Goal: Task Accomplishment & Management: Complete application form

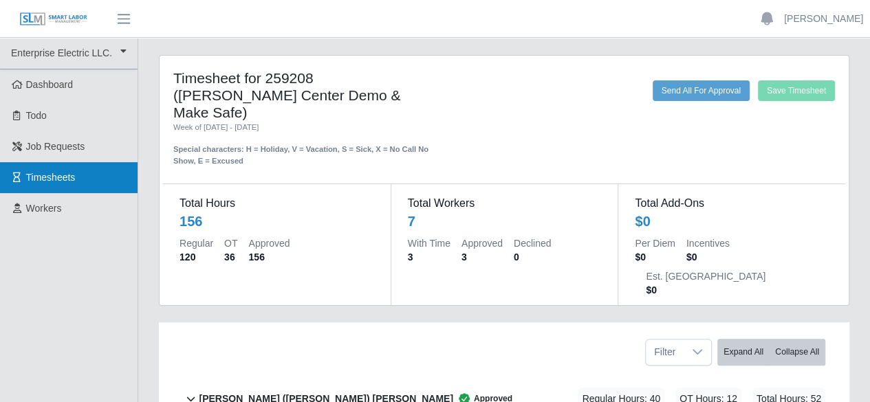
click at [84, 178] on link "Timesheets" at bounding box center [69, 177] width 138 height 31
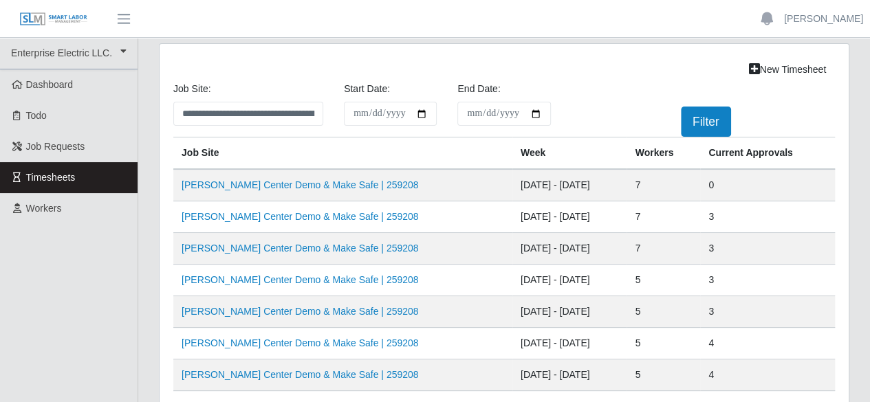
click at [437, 185] on td "VU Seigenthaler Center Demo & Make Safe | 259208" at bounding box center [342, 185] width 339 height 32
click at [245, 179] on link "VU Seigenthaler Center Demo & Make Safe | 259208" at bounding box center [300, 184] width 237 height 11
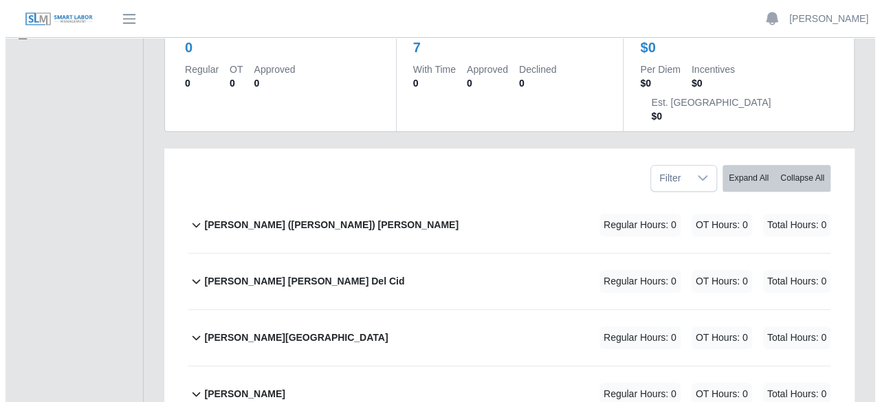
scroll to position [206, 0]
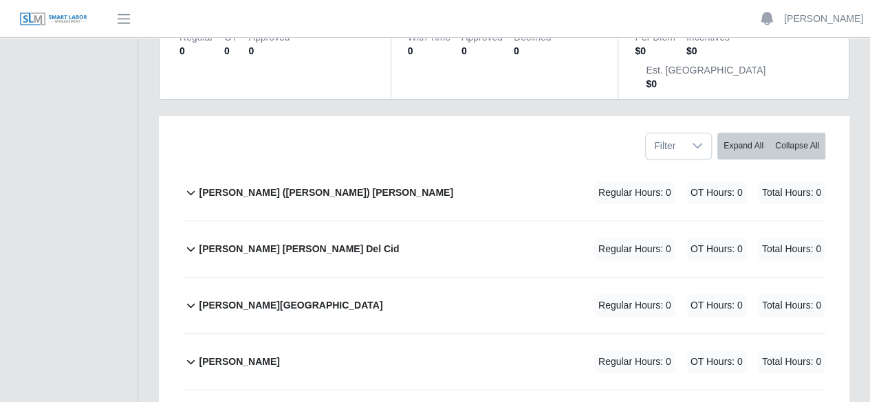
click at [363, 165] on div "Cruz (Alberto) Chacon Gutierrez Regular Hours: 0 OT Hours: 0 Total Hours: 0" at bounding box center [512, 193] width 626 height 56
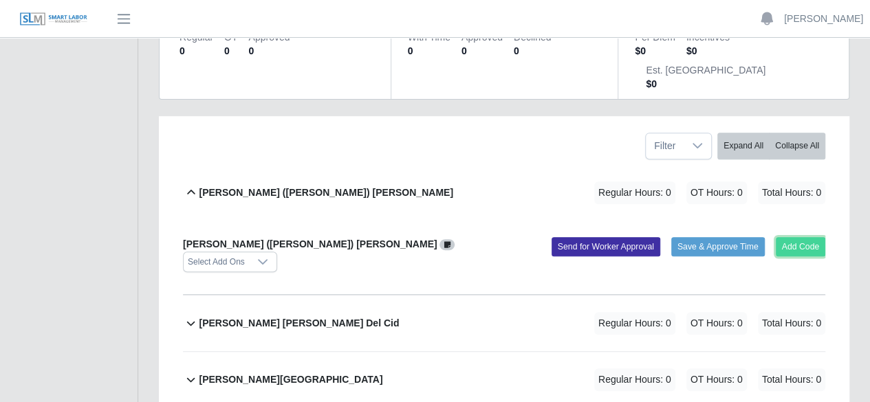
click at [813, 237] on button "Add Code" at bounding box center [801, 246] width 50 height 19
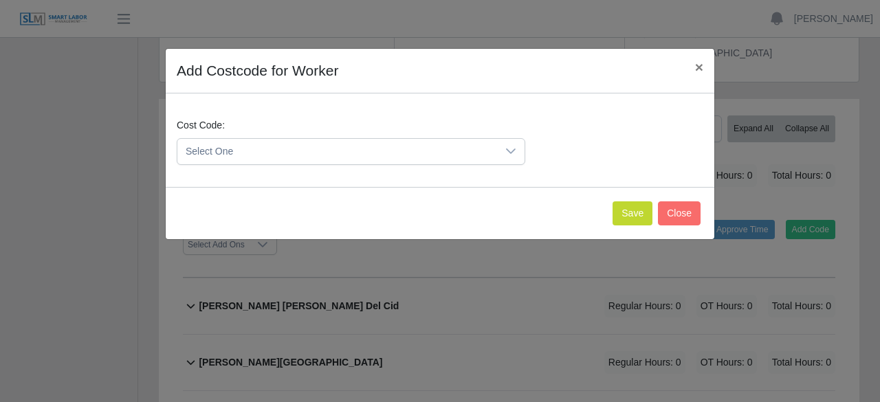
click at [507, 148] on icon at bounding box center [510, 151] width 11 height 11
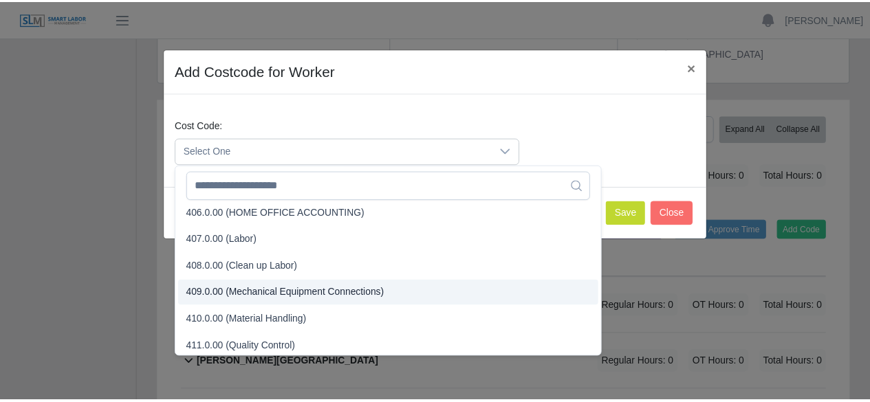
scroll to position [275, 0]
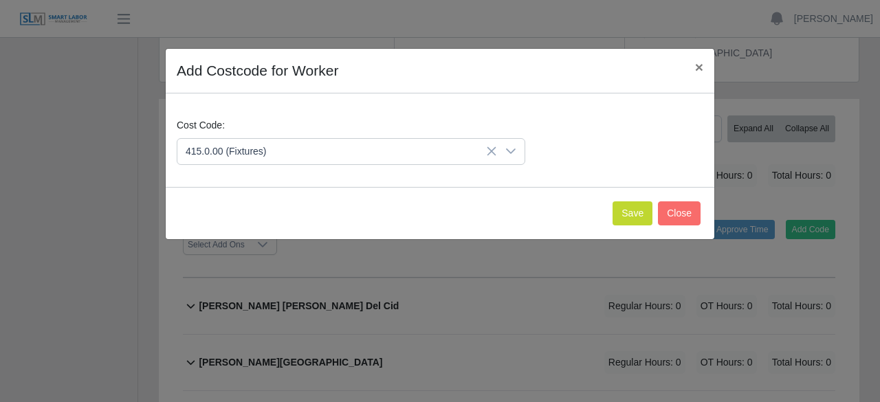
click at [261, 317] on span "415.0.00 (Fixtures)" at bounding box center [228, 318] width 81 height 14
click at [646, 220] on button "Save" at bounding box center [633, 213] width 40 height 24
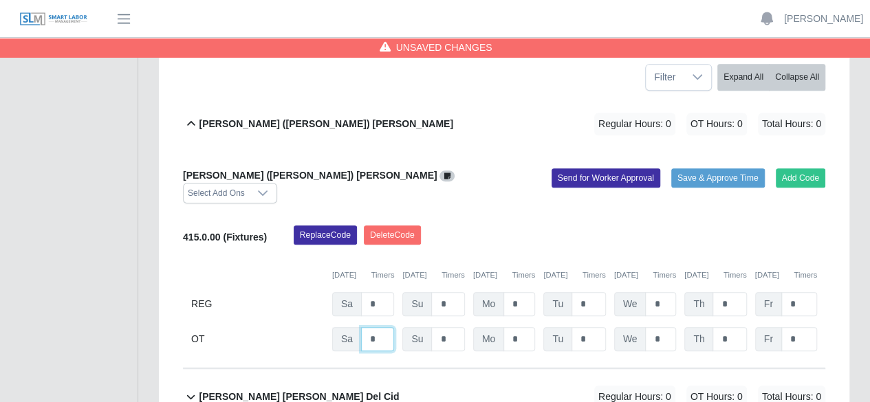
click at [385, 327] on input "*" at bounding box center [377, 339] width 33 height 24
type input "*"
click at [453, 327] on input "*" at bounding box center [447, 339] width 33 height 24
type input "*"
click at [521, 292] on input "*" at bounding box center [519, 304] width 32 height 24
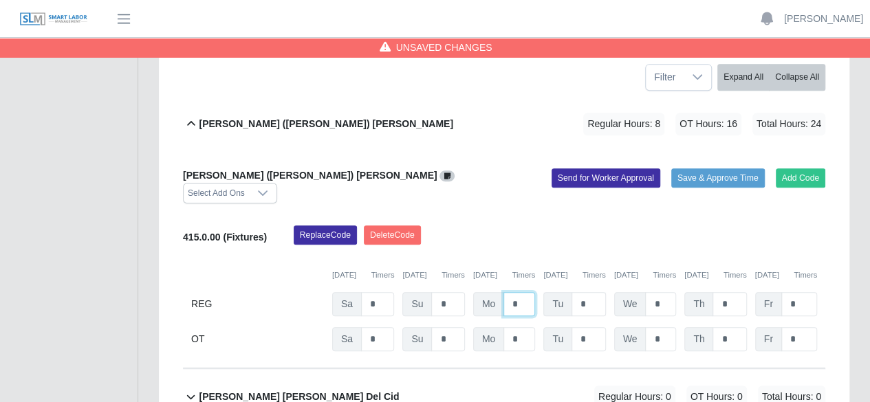
type input "*"
click at [593, 292] on input "*" at bounding box center [588, 304] width 34 height 24
type input "*"
click at [658, 292] on input "*" at bounding box center [660, 304] width 31 height 24
type input "*"
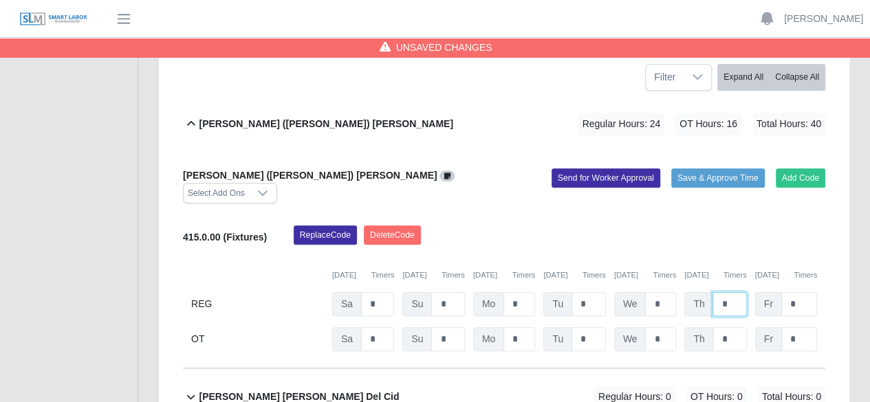
click at [728, 292] on input "*" at bounding box center [729, 304] width 34 height 24
type input "*"
click at [809, 292] on input "*" at bounding box center [799, 304] width 36 height 24
type input "*"
click at [740, 327] on input "*" at bounding box center [729, 339] width 34 height 24
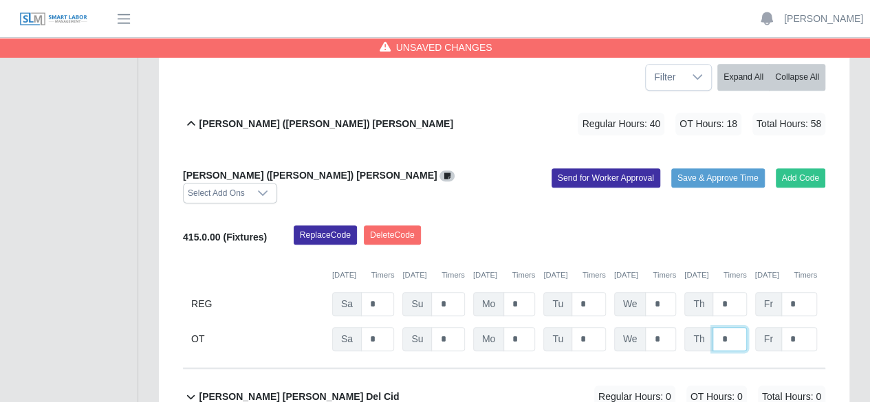
type input "*"
click at [657, 327] on input "*" at bounding box center [660, 339] width 31 height 24
type input "*"
click at [521, 327] on input "*" at bounding box center [519, 339] width 32 height 24
type input "*"
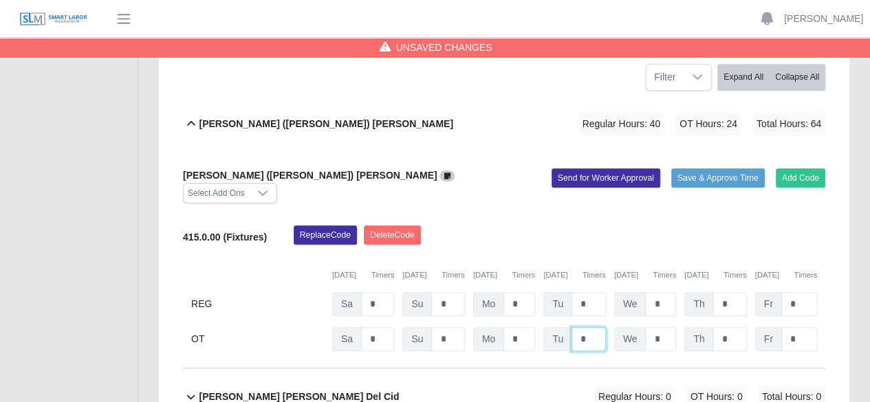
click at [587, 327] on input "*" at bounding box center [588, 339] width 34 height 24
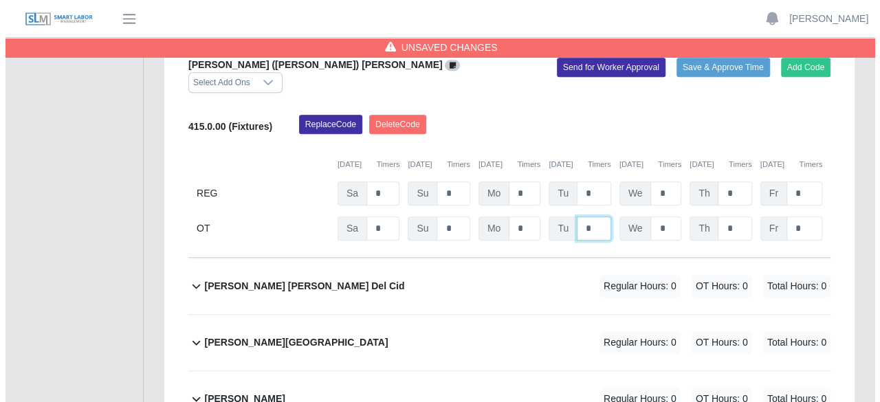
scroll to position [413, 0]
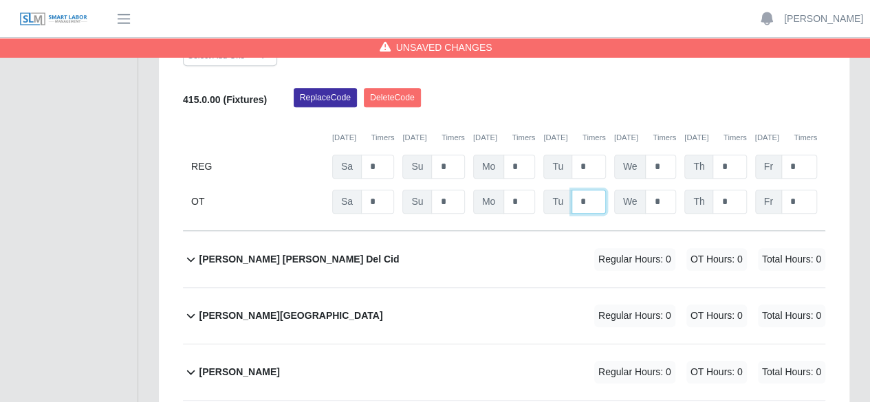
type input "*"
click at [459, 232] on div "Deisy Marinela Del Cid Regular Hours: 0 OT Hours: 0 Total Hours: 0" at bounding box center [512, 260] width 626 height 56
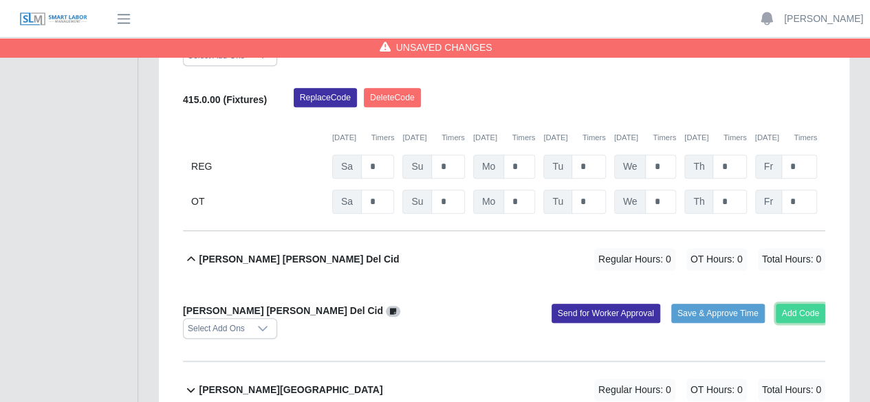
click at [791, 304] on button "Add Code" at bounding box center [801, 313] width 50 height 19
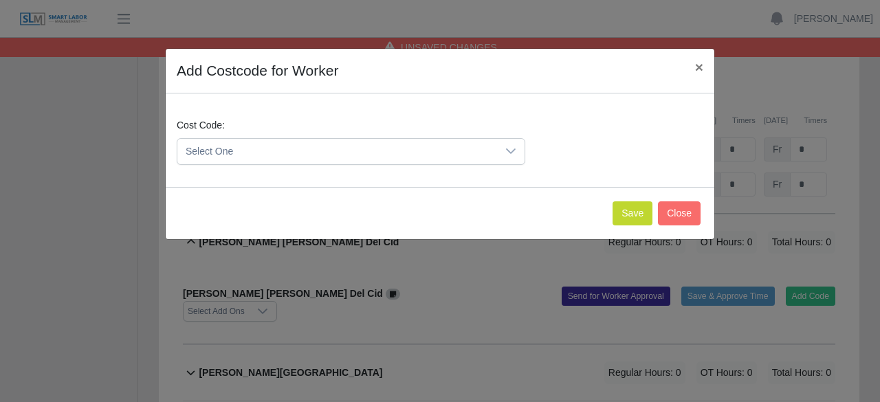
click at [513, 153] on icon at bounding box center [510, 151] width 11 height 11
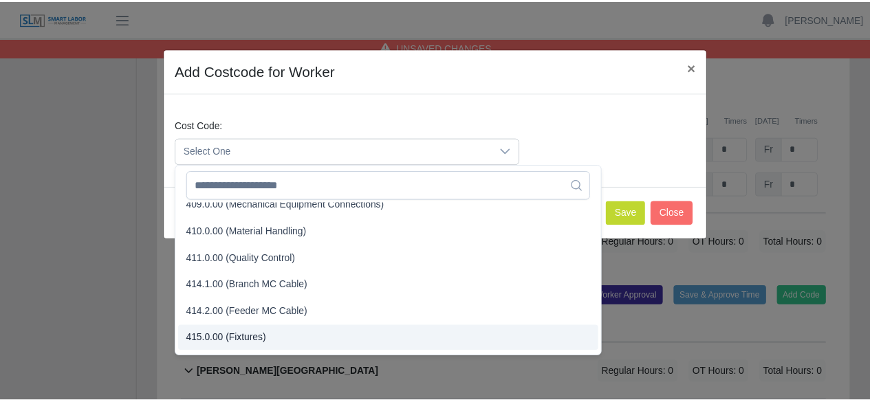
scroll to position [275, 0]
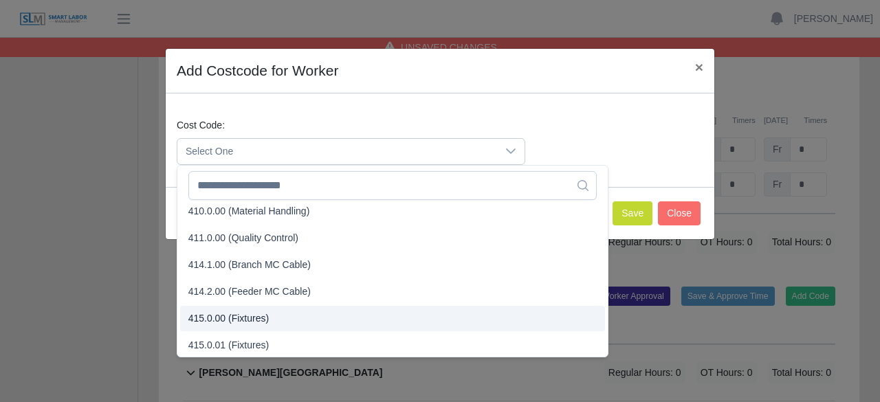
click at [274, 319] on li "415.0.00 (Fixtures)" at bounding box center [392, 318] width 425 height 25
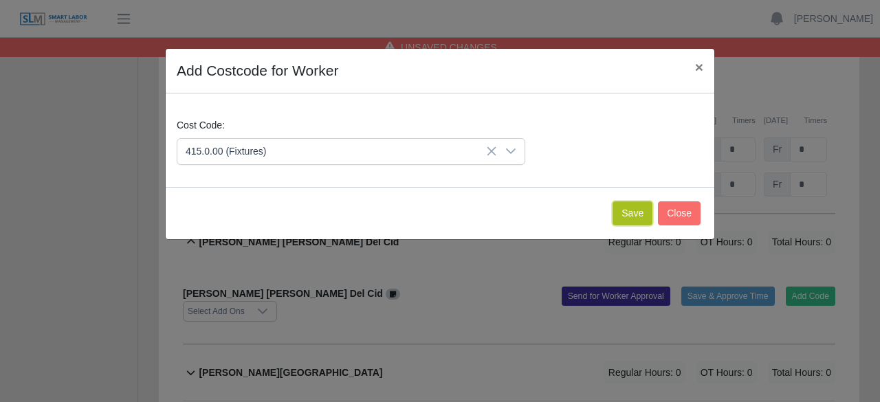
click at [646, 207] on button "Save" at bounding box center [633, 213] width 40 height 24
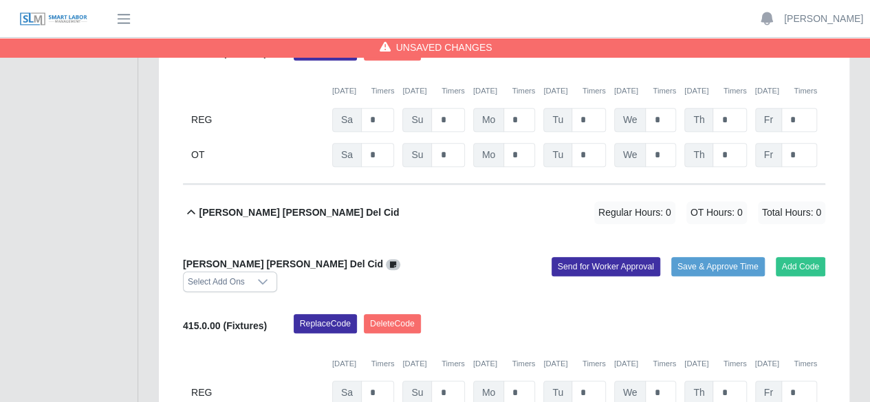
scroll to position [481, 0]
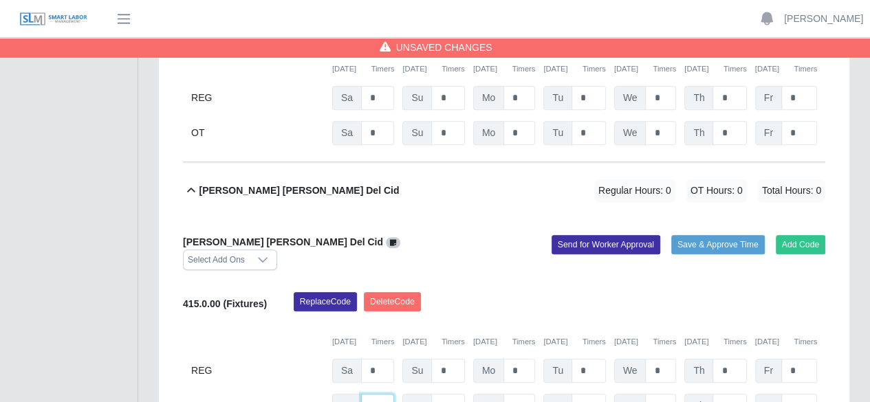
click at [385, 394] on input "*" at bounding box center [377, 406] width 33 height 24
type input "*"
click at [446, 394] on input "*" at bounding box center [447, 406] width 33 height 24
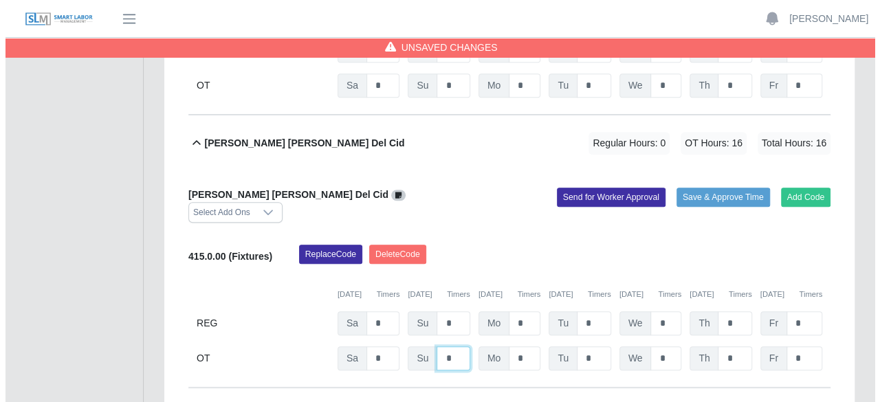
scroll to position [619, 0]
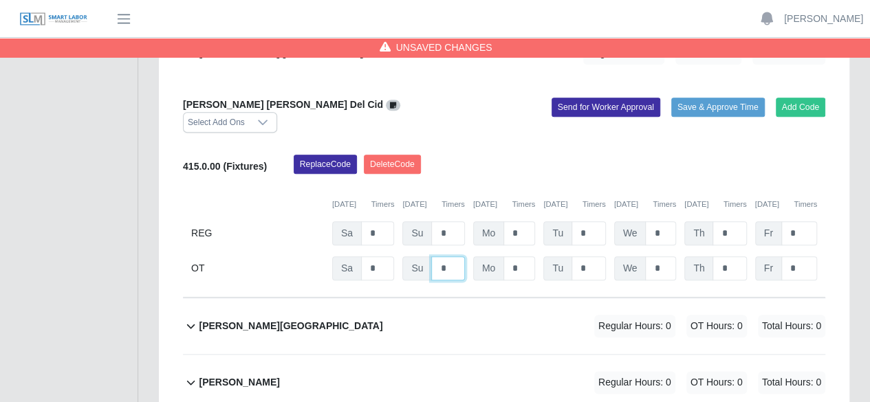
type input "*"
click at [540, 298] on div "Edvin U Quevedo Regular Hours: 0 OT Hours: 0 Total Hours: 0" at bounding box center [512, 326] width 626 height 56
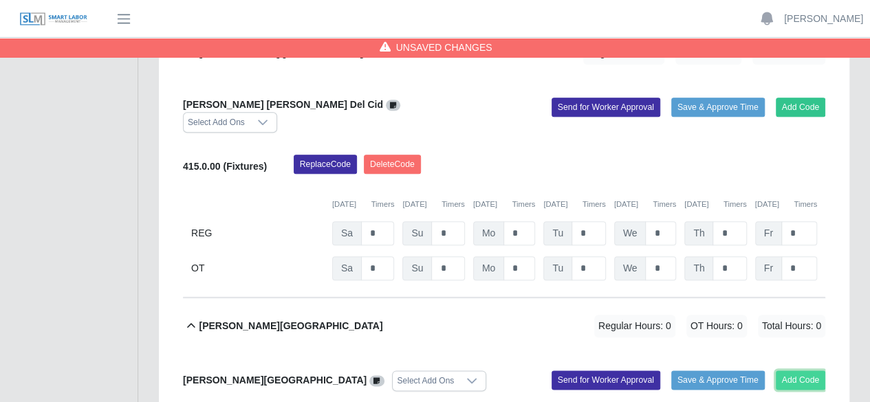
click at [804, 371] on button "Add Code" at bounding box center [801, 380] width 50 height 19
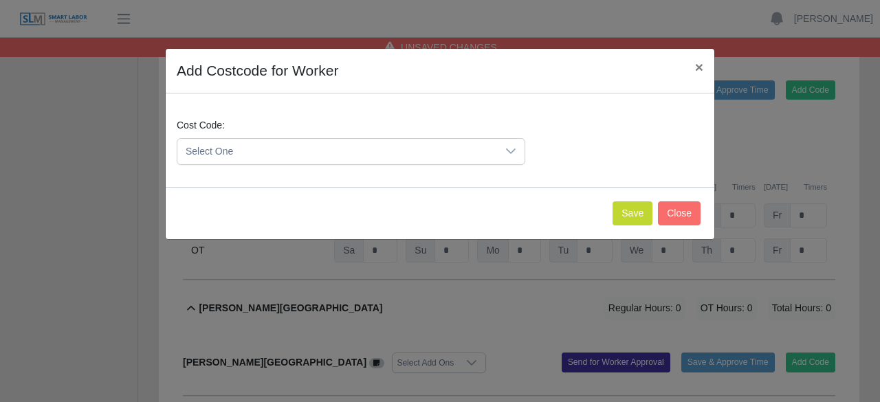
click at [509, 146] on icon at bounding box center [510, 151] width 11 height 11
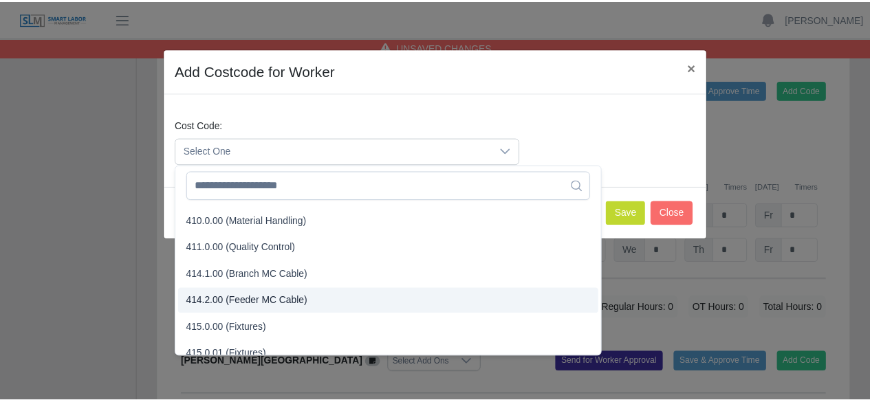
scroll to position [275, 0]
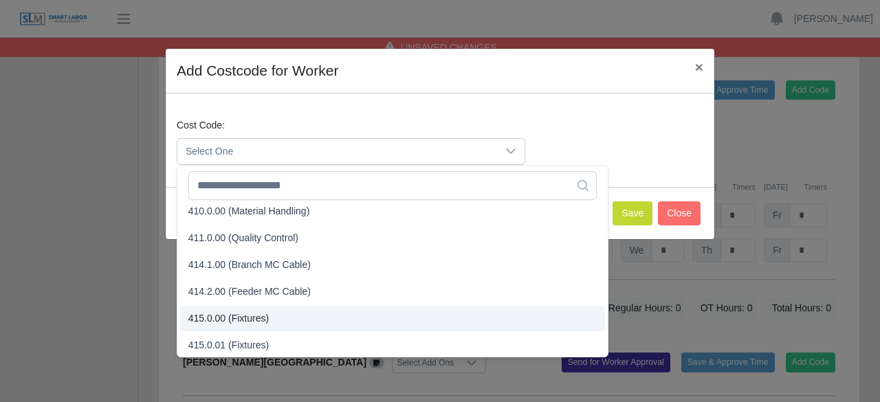
click at [304, 317] on li "415.0.00 (Fixtures)" at bounding box center [392, 318] width 425 height 25
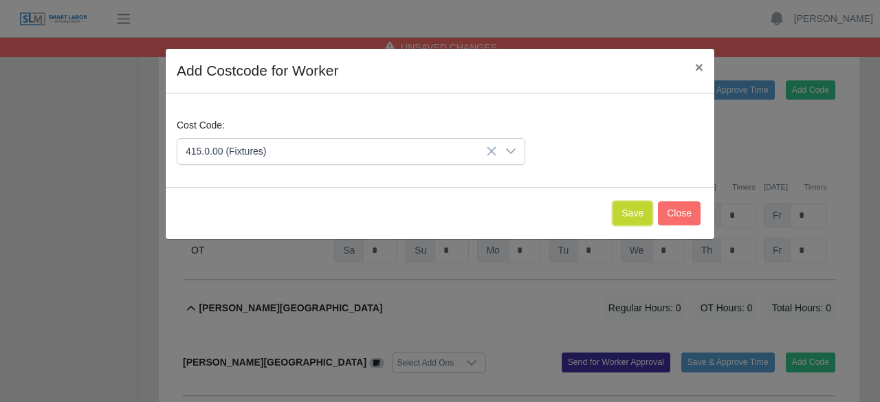
click at [628, 212] on button "Save" at bounding box center [633, 213] width 40 height 24
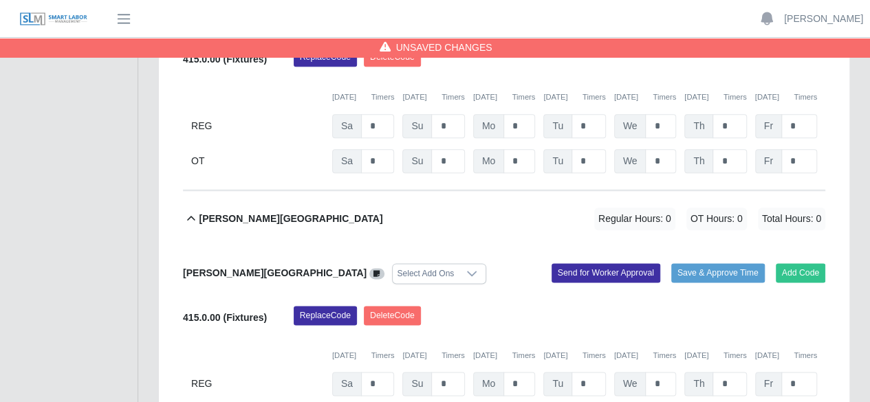
scroll to position [756, 0]
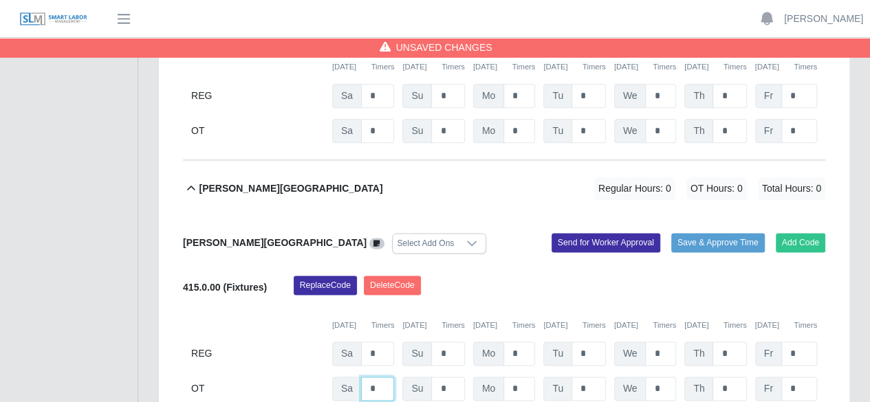
click at [384, 377] on input "*" at bounding box center [377, 389] width 33 height 24
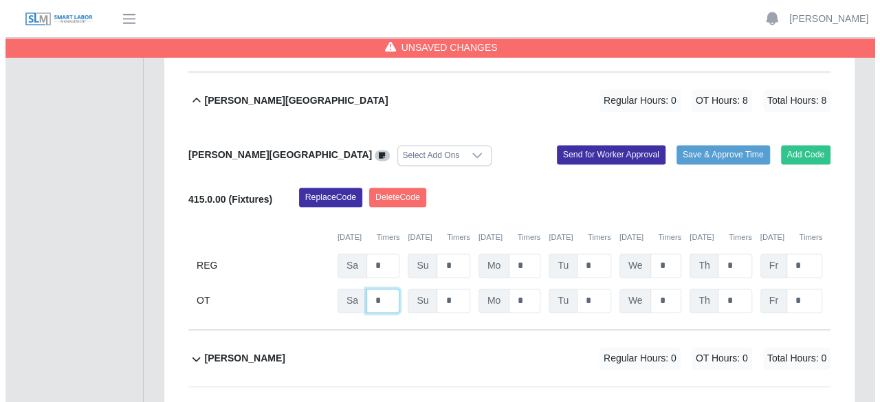
scroll to position [894, 0]
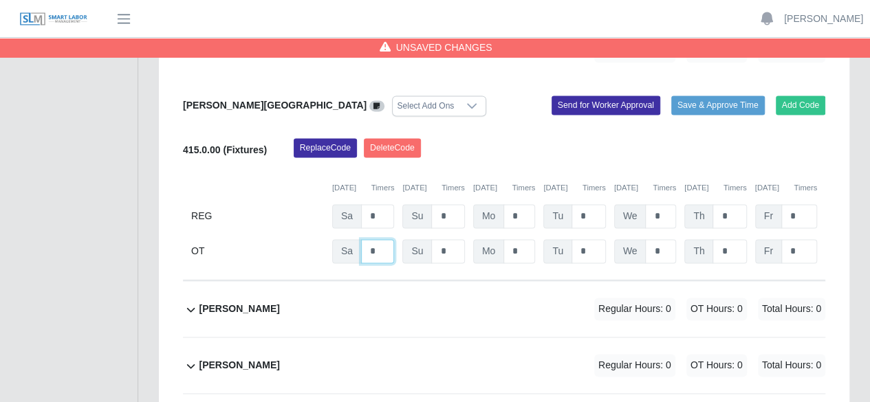
type input "*"
click at [382, 281] on div "Juan Jose Quevedo Regular Hours: 0 OT Hours: 0 Total Hours: 0" at bounding box center [512, 309] width 626 height 56
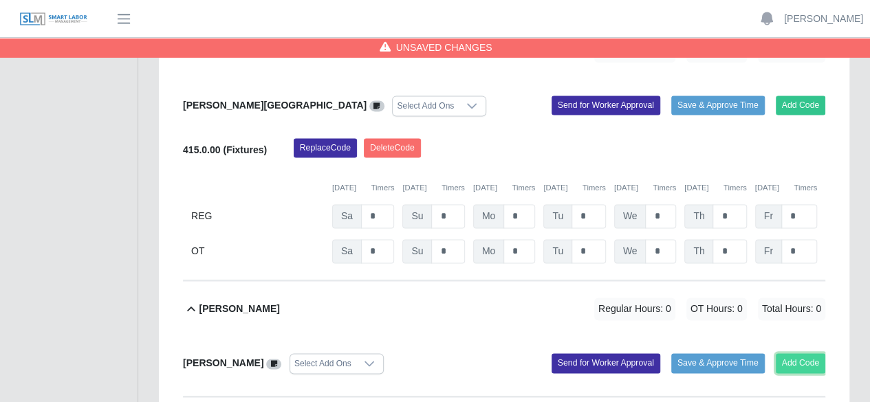
click at [798, 353] on button "Add Code" at bounding box center [801, 362] width 50 height 19
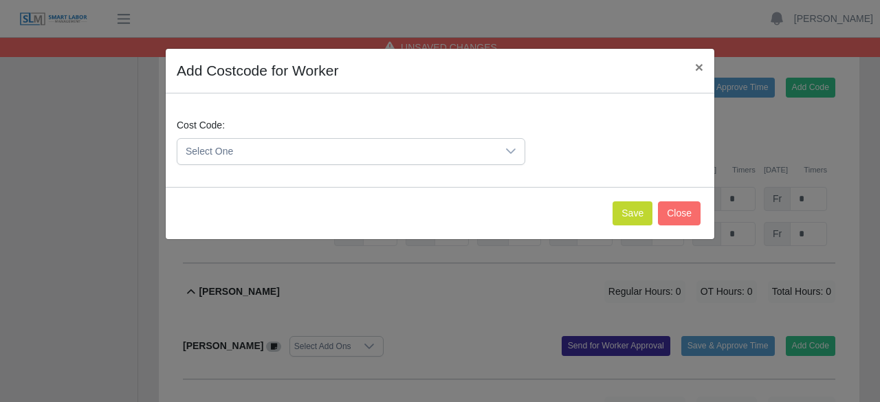
click at [509, 149] on icon at bounding box center [510, 151] width 11 height 11
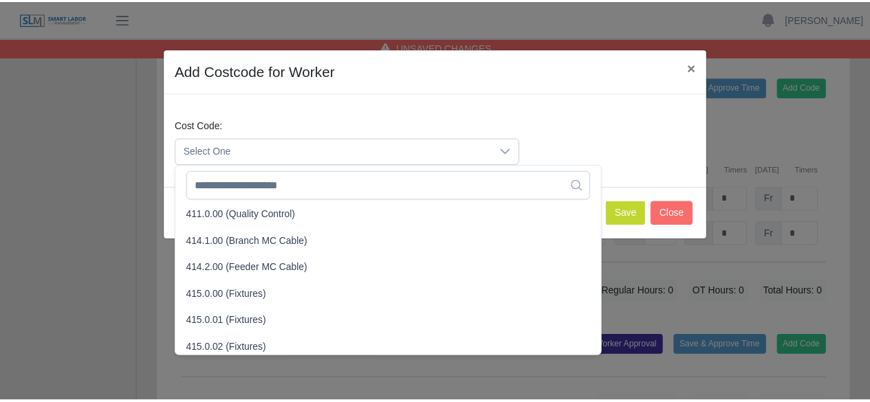
scroll to position [318, 0]
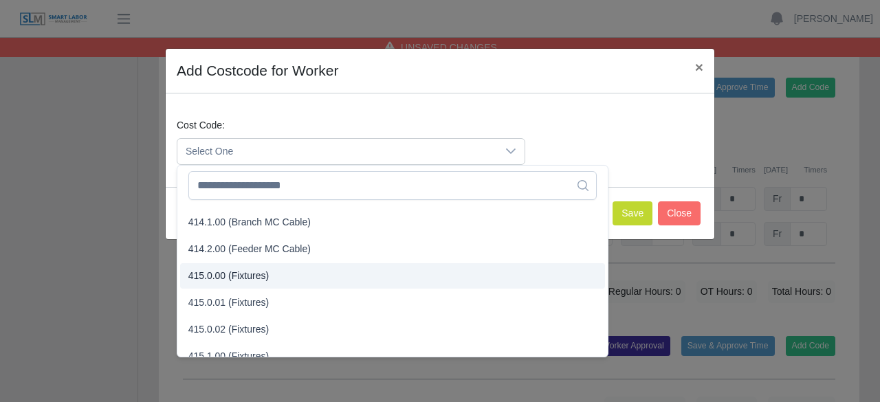
click at [272, 272] on li "415.0.00 (Fixtures)" at bounding box center [392, 275] width 425 height 25
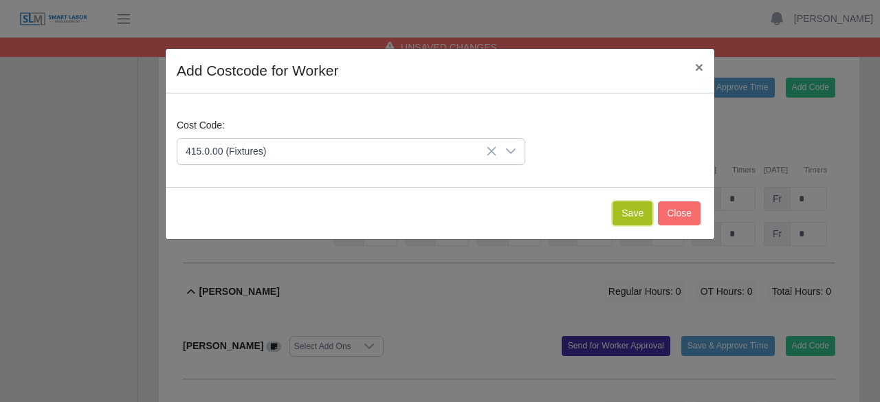
click at [628, 206] on button "Save" at bounding box center [633, 213] width 40 height 24
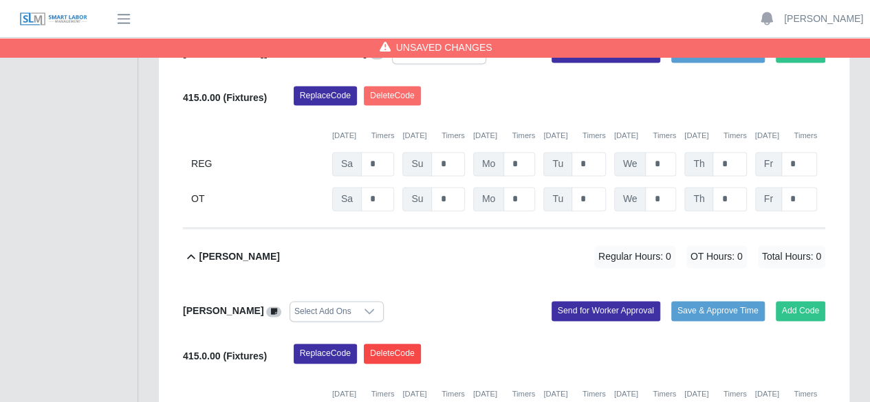
scroll to position [963, 0]
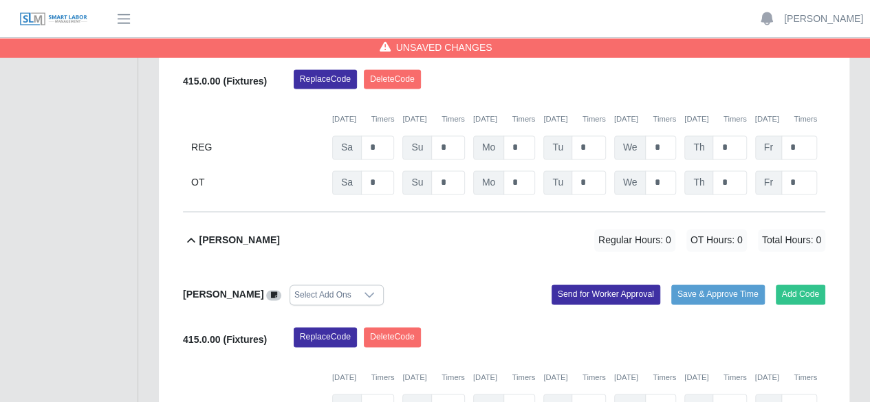
type input "*"
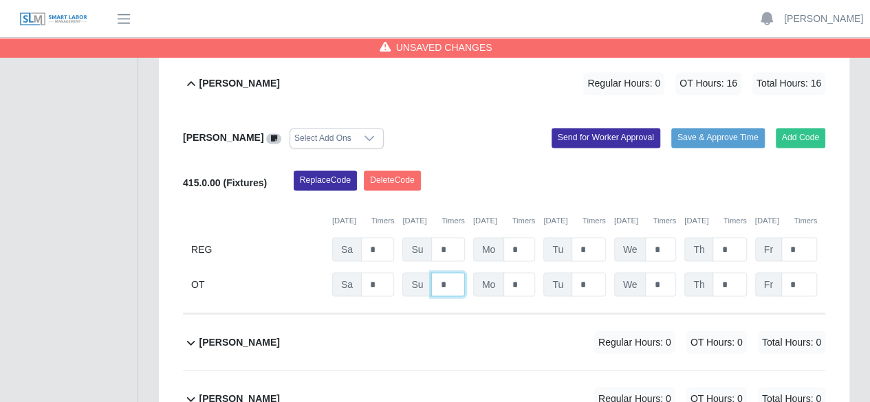
scroll to position [1169, 0]
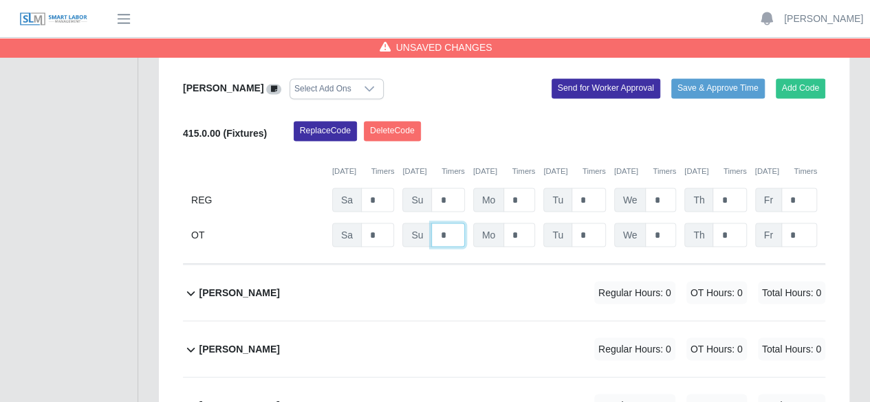
type input "*"
click at [465, 265] on div "Juan Carlos Cardona Regular Hours: 0 OT Hours: 0 Total Hours: 0" at bounding box center [512, 293] width 626 height 56
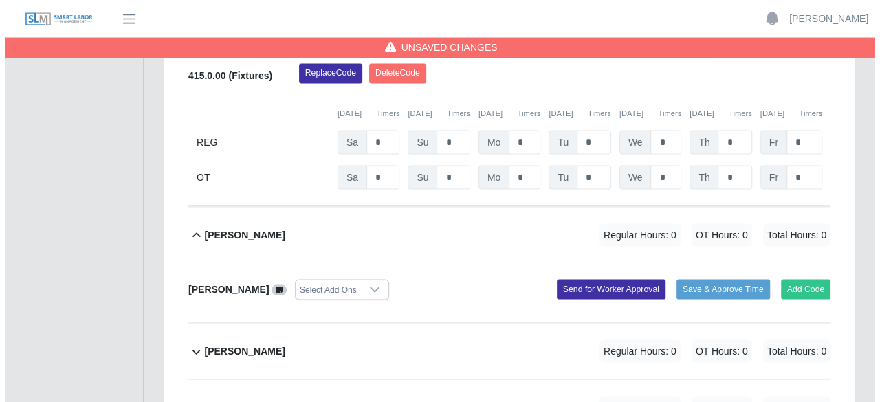
scroll to position [1228, 0]
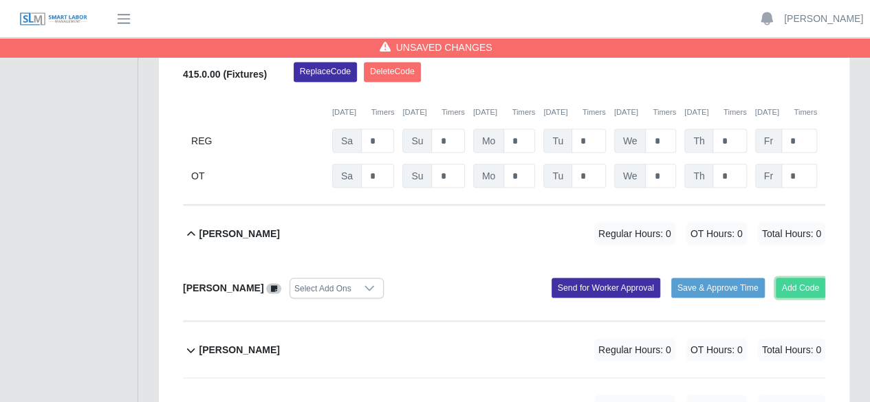
click at [783, 278] on button "Add Code" at bounding box center [801, 287] width 50 height 19
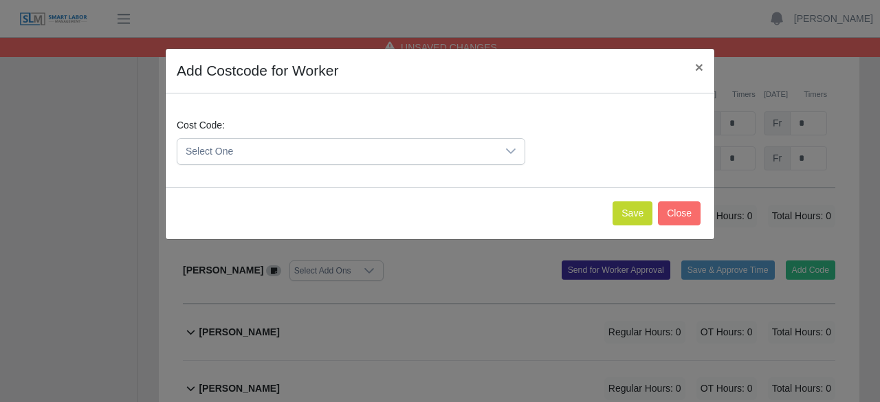
click at [510, 150] on icon at bounding box center [510, 151] width 11 height 11
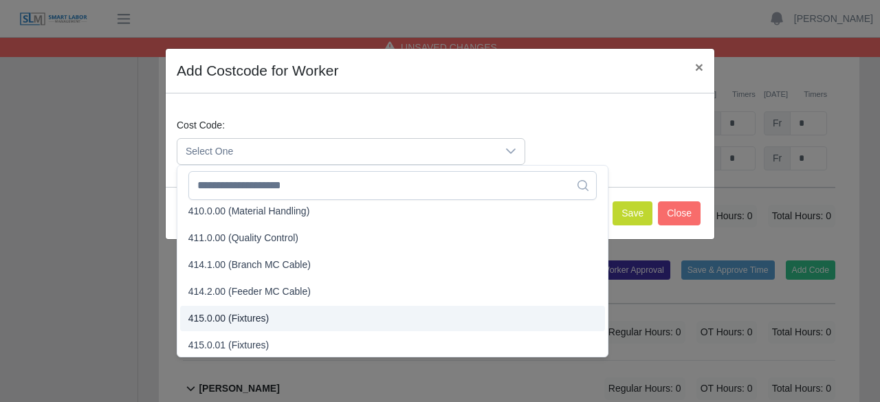
scroll to position [276, 0]
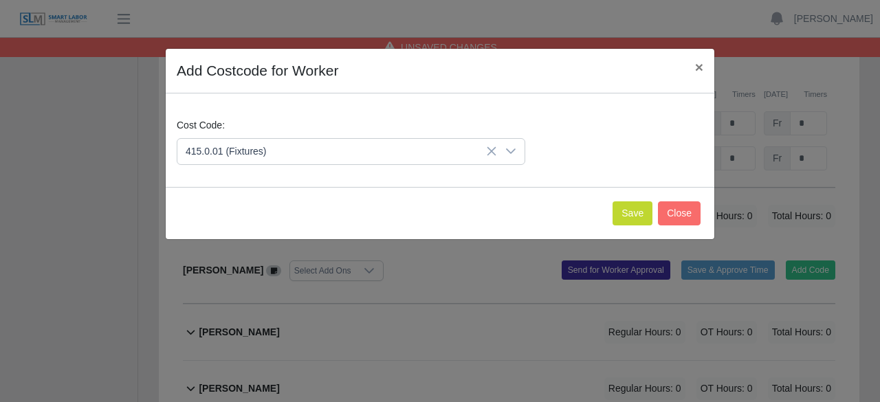
click at [265, 347] on li "415.0.01 (Fixtures)" at bounding box center [392, 343] width 425 height 25
click at [641, 212] on button "Save" at bounding box center [633, 213] width 40 height 24
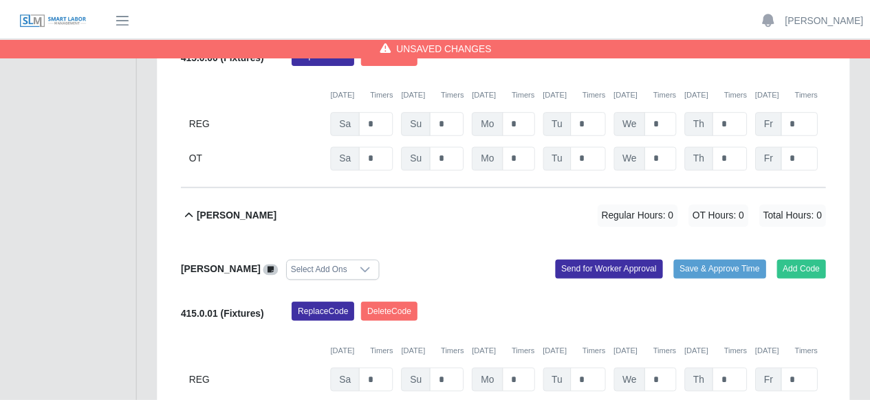
scroll to position [1370, 0]
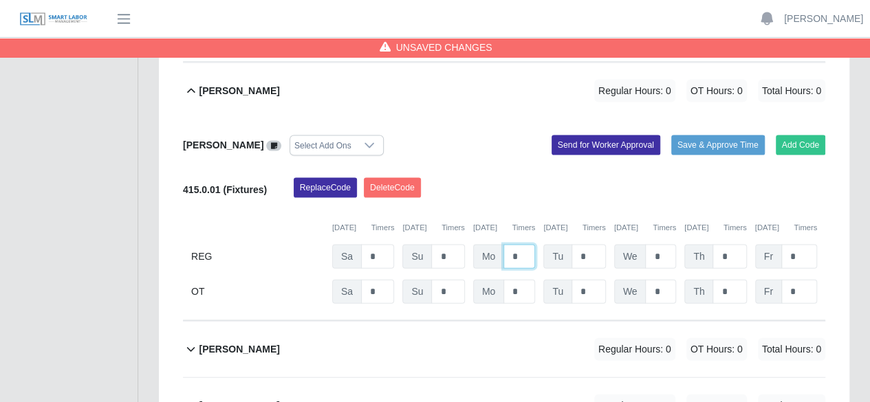
click at [518, 245] on input "*" at bounding box center [519, 257] width 32 height 24
click at [377, 280] on input "*" at bounding box center [377, 292] width 33 height 24
type input "*"
click at [444, 280] on input "*" at bounding box center [447, 292] width 33 height 24
type input "*"
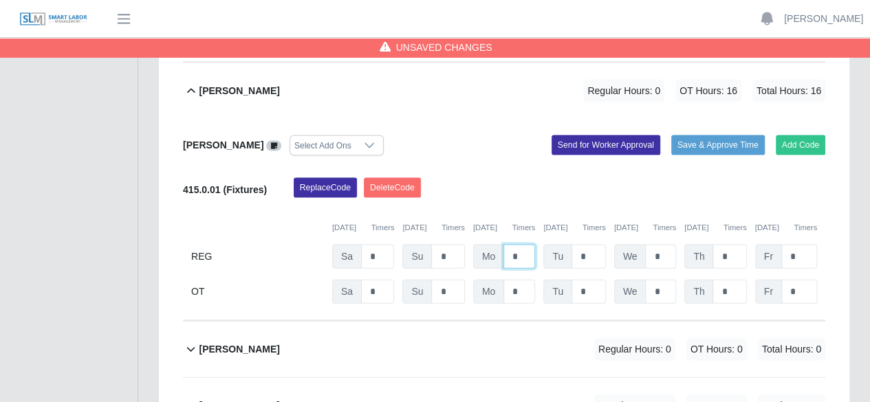
click at [525, 245] on input "*" at bounding box center [519, 257] width 32 height 24
type input "*"
click at [522, 280] on input "*" at bounding box center [519, 292] width 32 height 24
type input "*"
click at [589, 245] on input "*" at bounding box center [588, 257] width 34 height 24
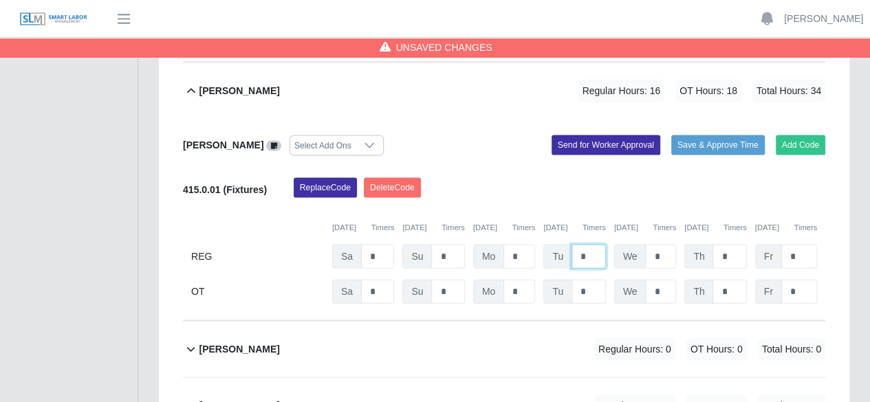
type input "*"
click at [590, 280] on input "*" at bounding box center [588, 292] width 34 height 24
type input "*"
click at [670, 245] on input "*" at bounding box center [660, 257] width 31 height 24
type input "*"
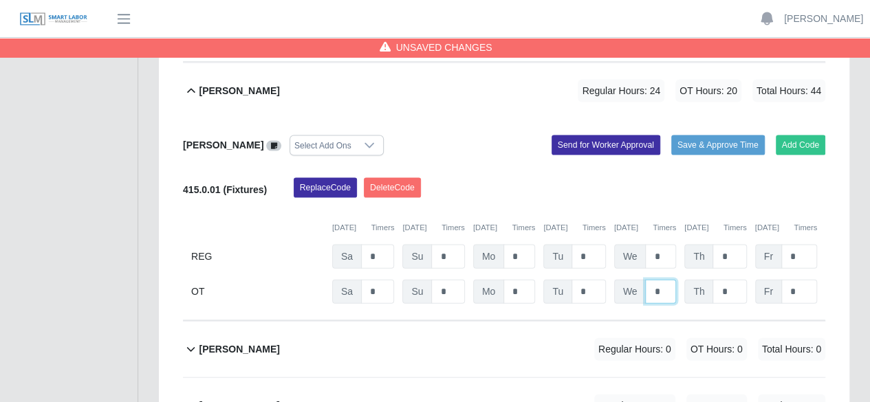
click at [664, 280] on input "*" at bounding box center [660, 292] width 31 height 24
type input "*"
click at [732, 245] on input "*" at bounding box center [729, 257] width 34 height 24
type input "*"
click at [729, 280] on input "*" at bounding box center [729, 292] width 34 height 24
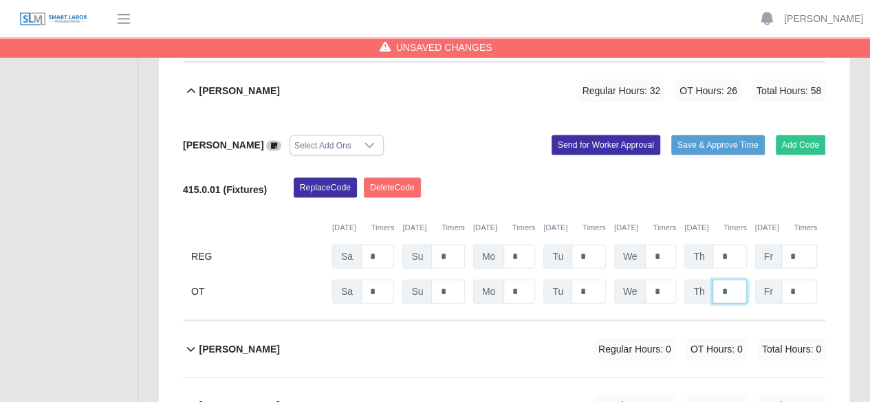
type input "*"
click at [796, 245] on input "*" at bounding box center [799, 257] width 36 height 24
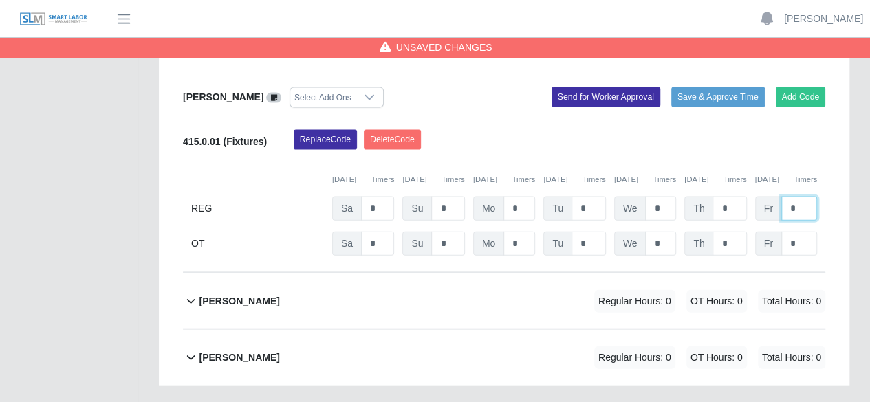
type input "*"
click at [436, 274] on div "Melvin Rodriguez Regular Hours: 0 OT Hours: 0 Total Hours: 0" at bounding box center [512, 302] width 626 height 56
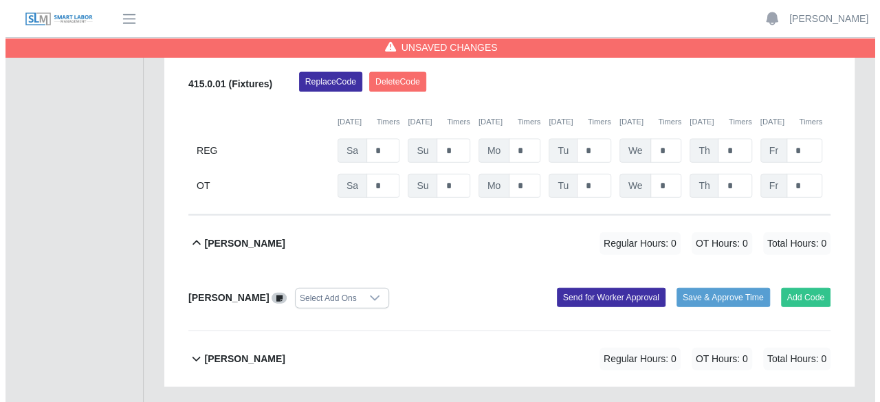
scroll to position [1478, 0]
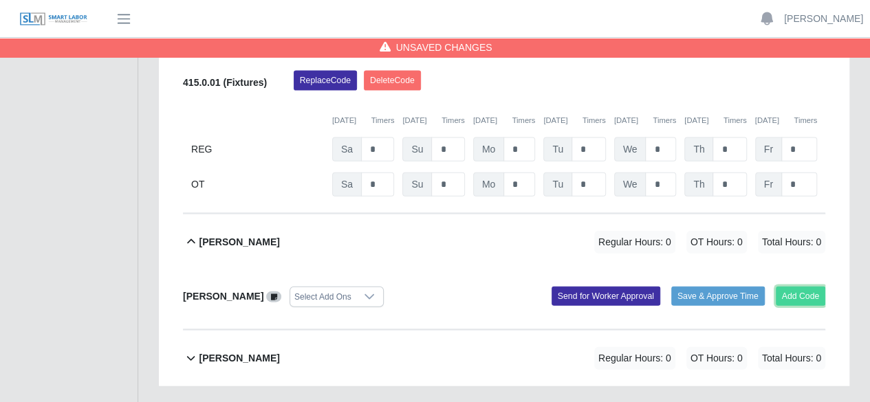
click at [814, 287] on button "Add Code" at bounding box center [801, 296] width 50 height 19
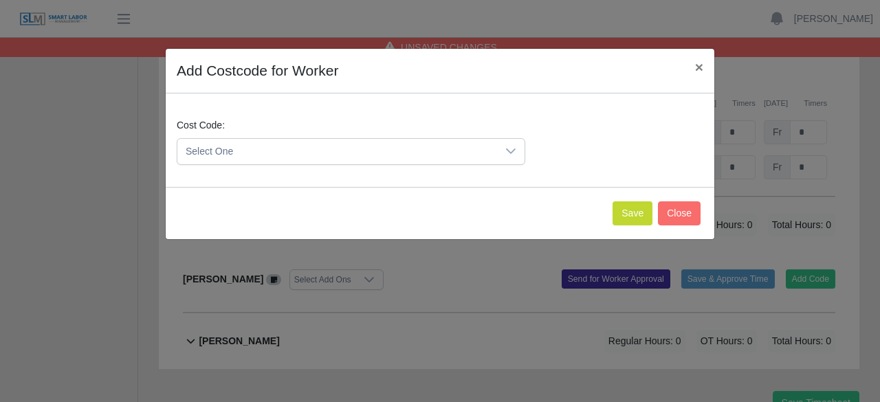
click at [512, 148] on icon at bounding box center [510, 151] width 11 height 11
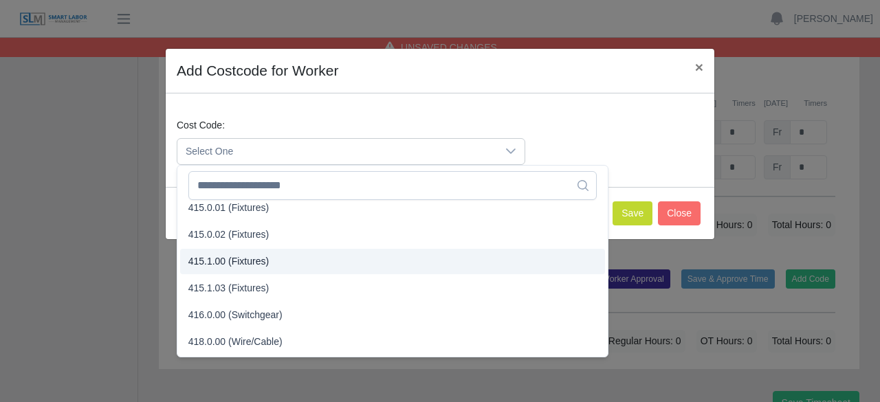
scroll to position [344, 0]
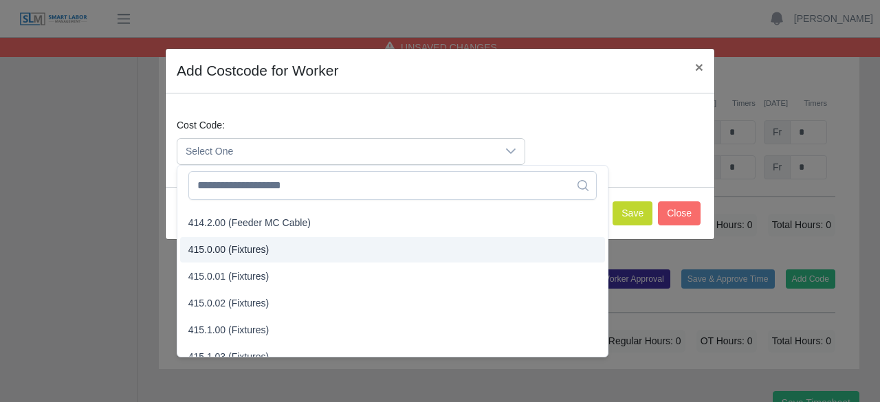
click at [323, 259] on li "415.0.00 (Fixtures)" at bounding box center [392, 249] width 425 height 25
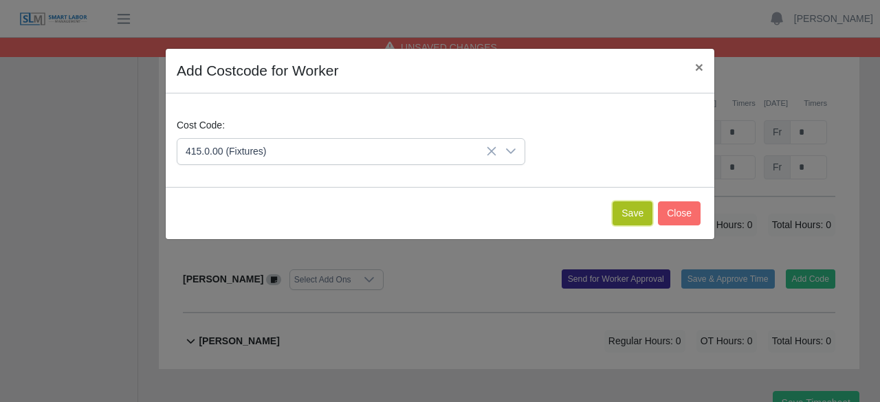
click at [645, 215] on button "Save" at bounding box center [633, 213] width 40 height 24
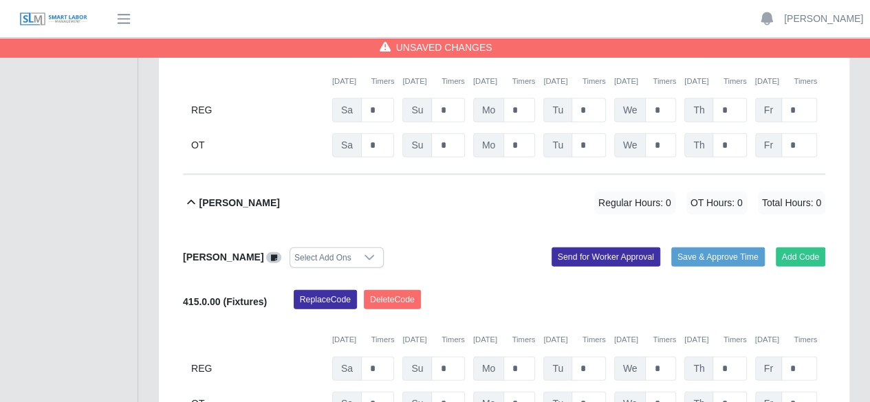
scroll to position [1581, 0]
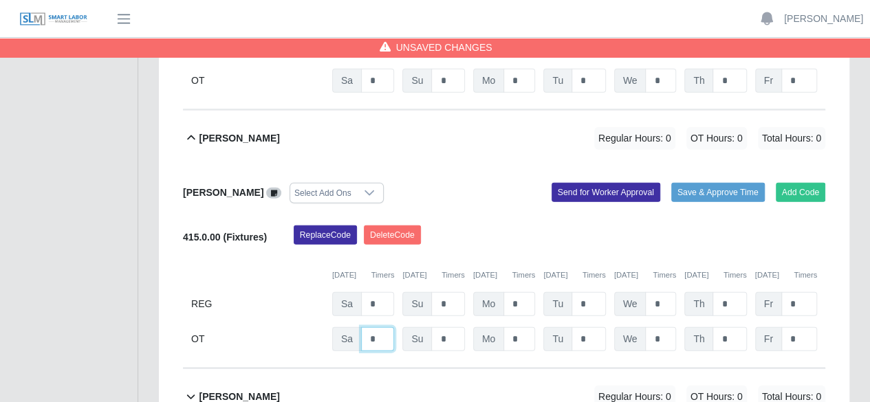
click at [387, 327] on input "*" at bounding box center [377, 339] width 33 height 24
type input "*"
click at [446, 327] on input "*" at bounding box center [447, 339] width 33 height 24
type input "*"
click at [521, 292] on input "*" at bounding box center [519, 304] width 32 height 24
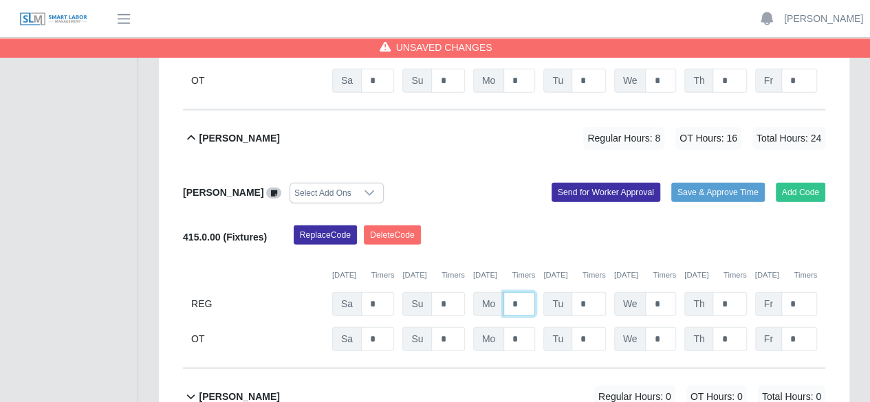
type input "*"
click at [587, 292] on input "*" at bounding box center [588, 304] width 34 height 24
type input "*"
click at [655, 292] on input "*" at bounding box center [660, 304] width 31 height 24
type input "*"
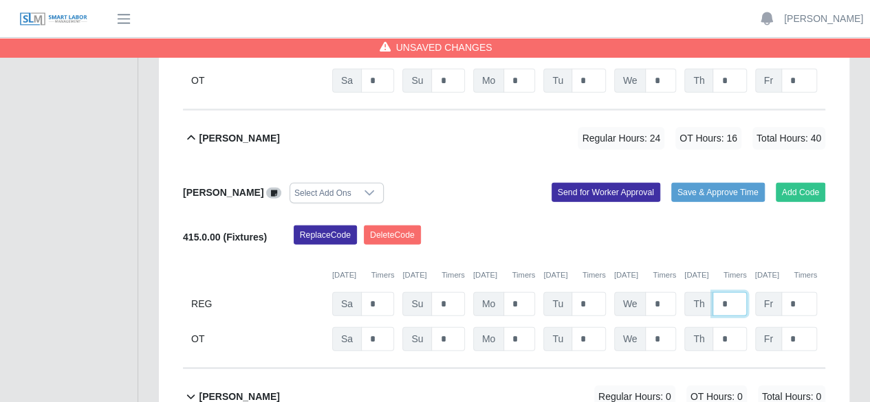
click at [726, 292] on input "*" at bounding box center [729, 304] width 34 height 24
type input "*"
click at [800, 292] on input "*" at bounding box center [799, 304] width 36 height 24
type input "*"
click at [729, 327] on input "*" at bounding box center [729, 339] width 34 height 24
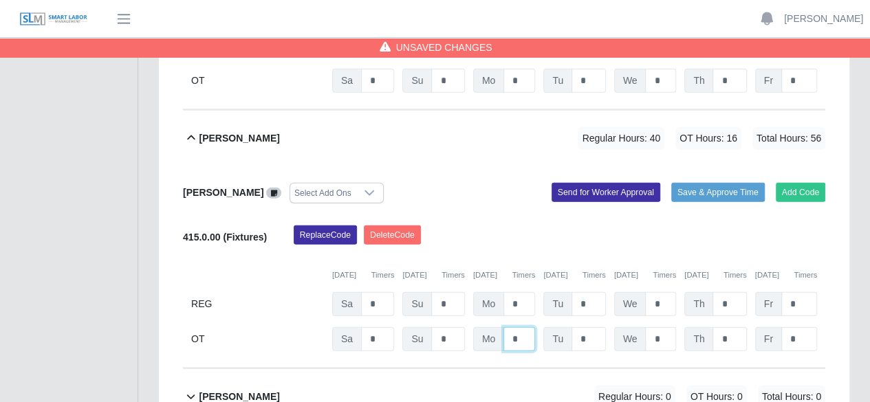
click at [521, 327] on input "*" at bounding box center [519, 339] width 32 height 24
type input "*"
click at [593, 327] on input "*" at bounding box center [588, 339] width 34 height 24
type input "*"
click at [670, 327] on input "*" at bounding box center [660, 339] width 31 height 24
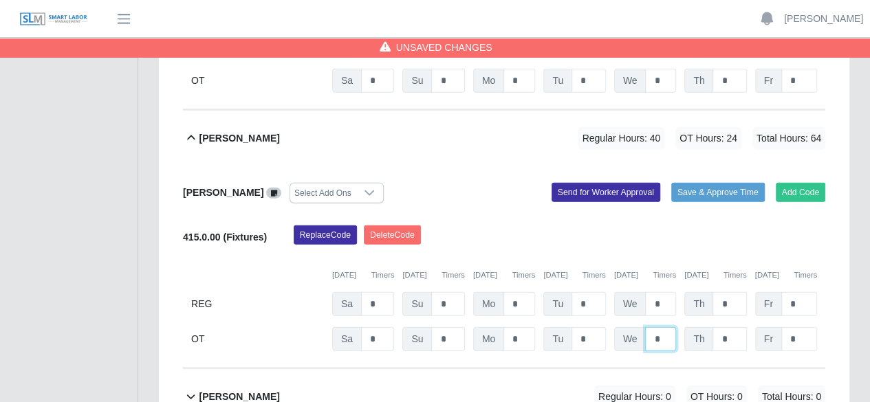
type input "*"
click at [724, 327] on input "*" at bounding box center [729, 339] width 34 height 24
type input "*"
click at [487, 369] on div "Nelson Lopez Flores Regular Hours: 0 OT Hours: 0 Total Hours: 0" at bounding box center [512, 397] width 626 height 56
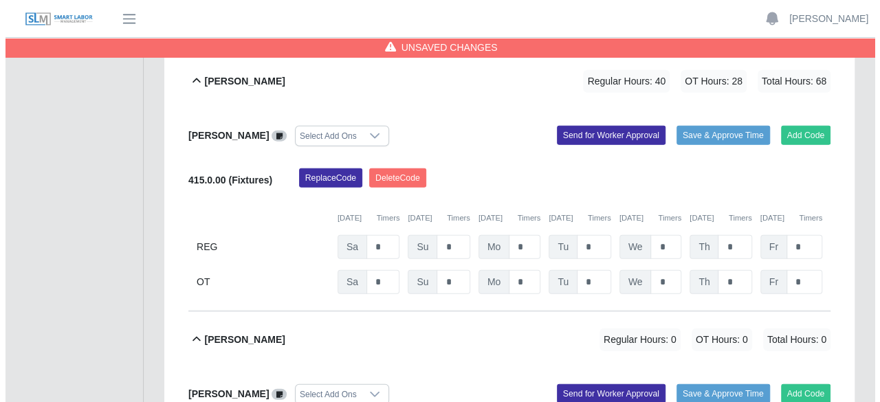
scroll to position [1641, 0]
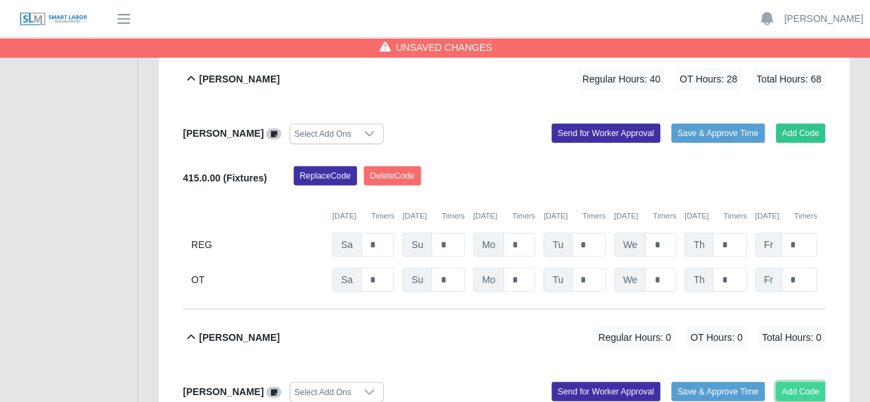
click at [817, 382] on button "Add Code" at bounding box center [801, 391] width 50 height 19
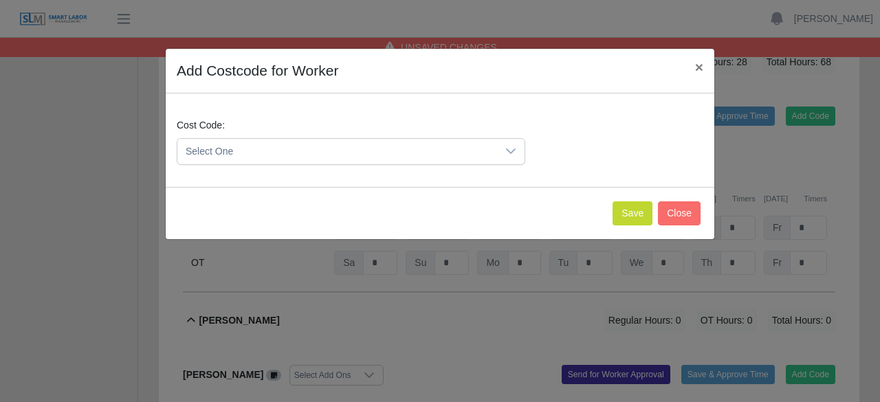
click at [516, 148] on icon at bounding box center [510, 151] width 11 height 11
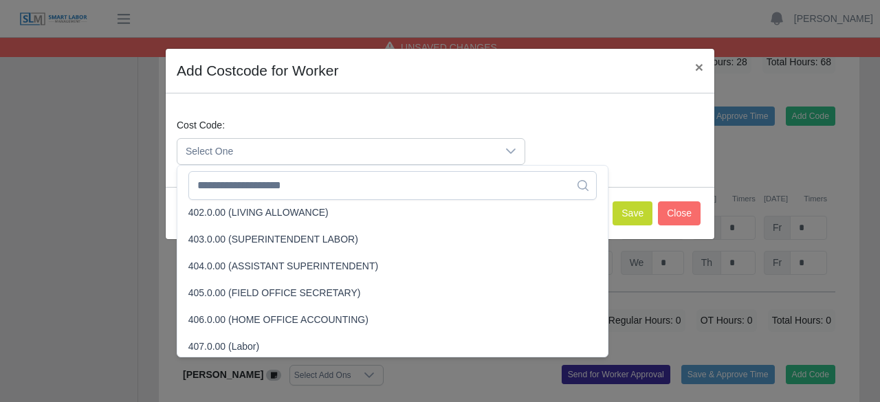
scroll to position [275, 0]
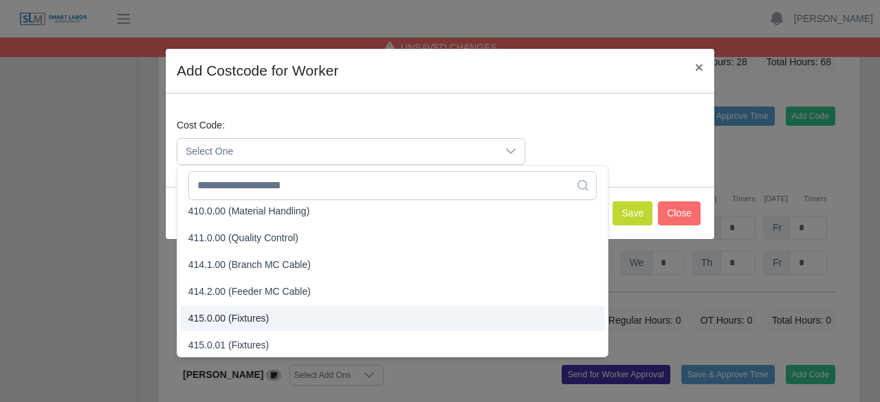
click at [328, 314] on li "415.0.00 (Fixtures)" at bounding box center [392, 318] width 425 height 25
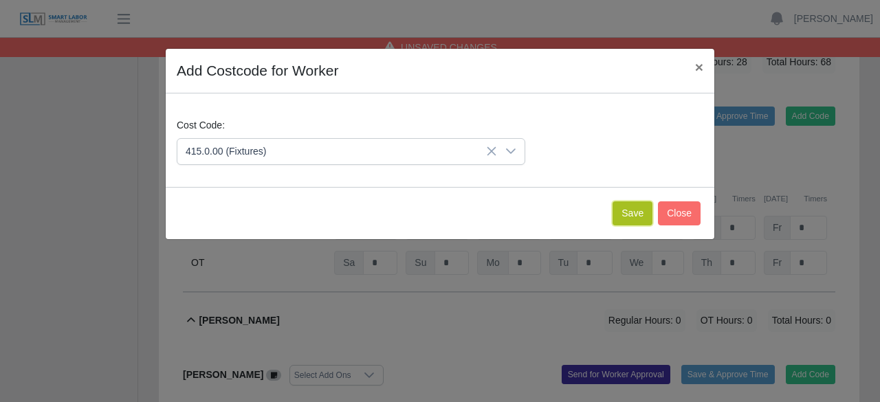
click at [639, 212] on button "Save" at bounding box center [633, 213] width 40 height 24
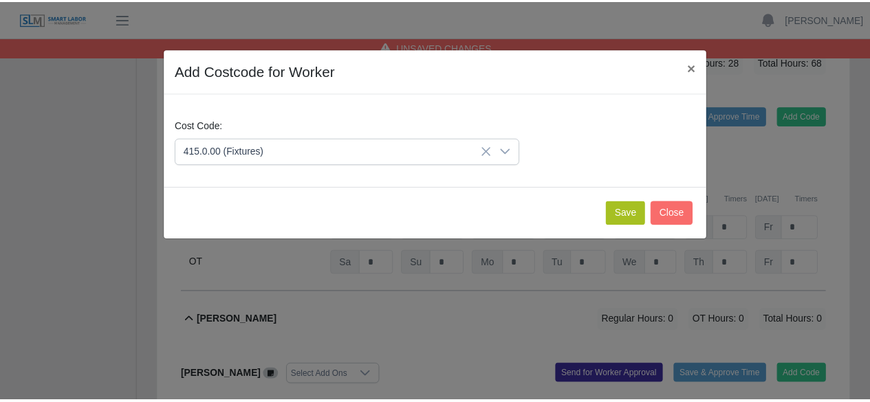
scroll to position [1782, 0]
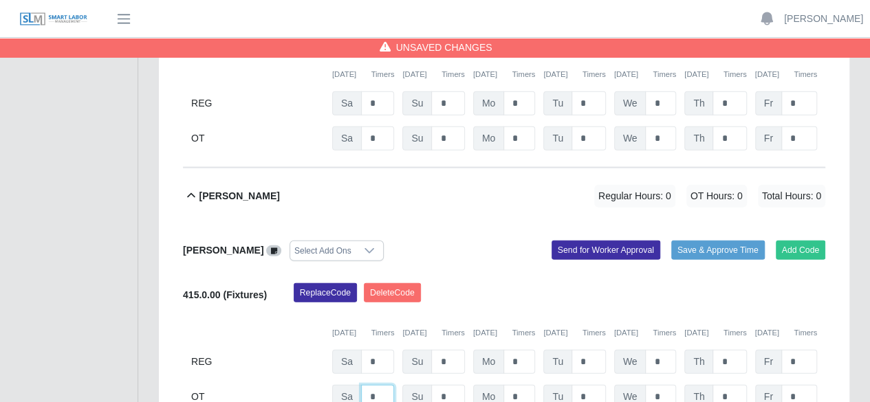
click at [384, 385] on input "*" at bounding box center [377, 397] width 33 height 24
type input "*"
click at [451, 385] on input "*" at bounding box center [447, 397] width 33 height 24
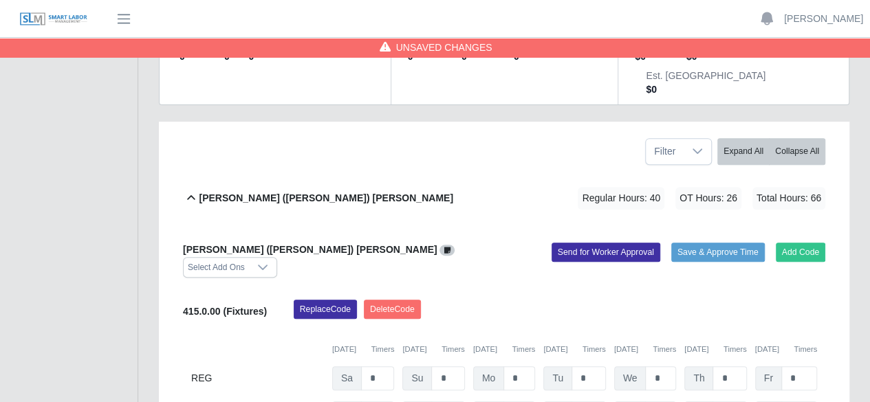
scroll to position [0, 0]
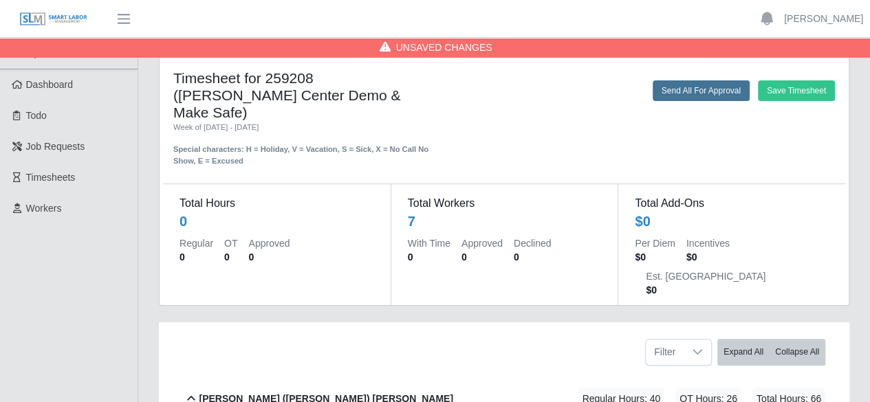
type input "*"
click at [723, 93] on button "Send All For Approval" at bounding box center [701, 90] width 97 height 21
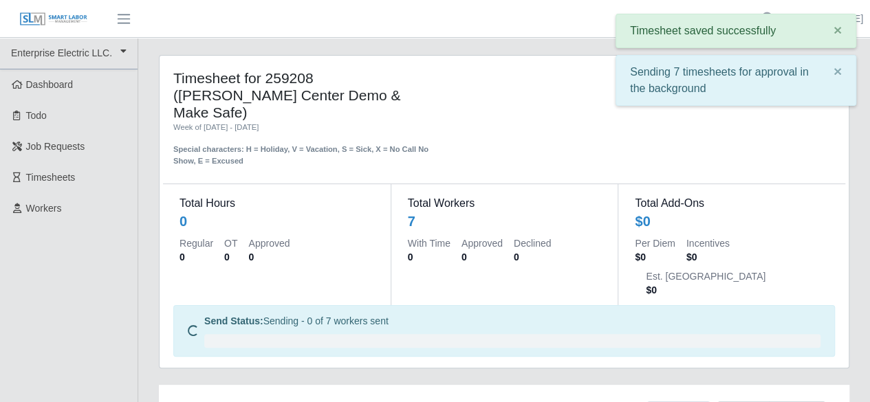
click at [773, 97] on div "Sending 7 timesheets for approval in the background ×" at bounding box center [735, 80] width 241 height 51
